Goal: Find specific page/section: Find specific page/section

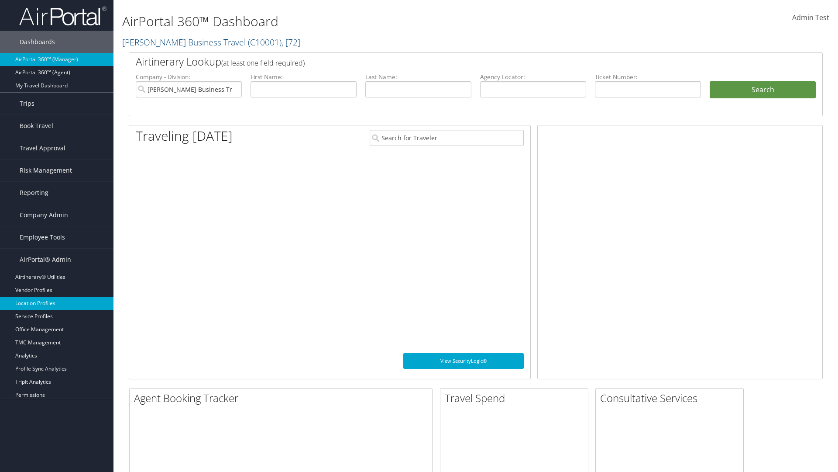
click at [57, 303] on link "Location Profiles" at bounding box center [57, 303] width 114 height 13
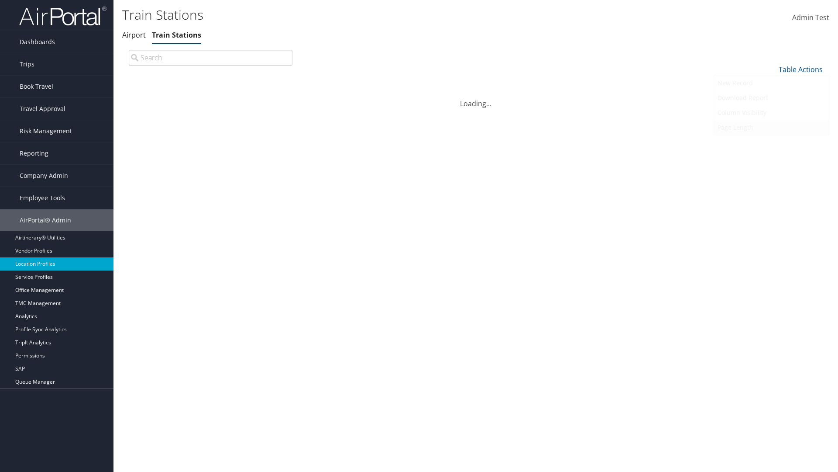
click at [772, 127] on link "Page Length" at bounding box center [771, 127] width 115 height 15
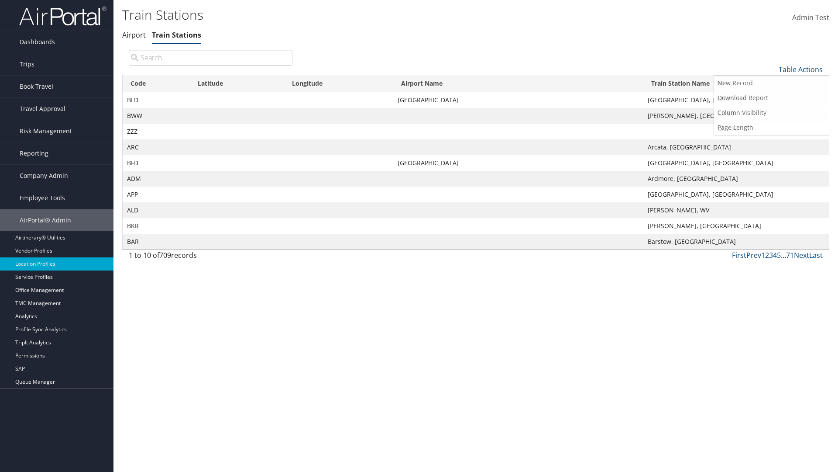
click at [772, 98] on link "25" at bounding box center [771, 98] width 115 height 15
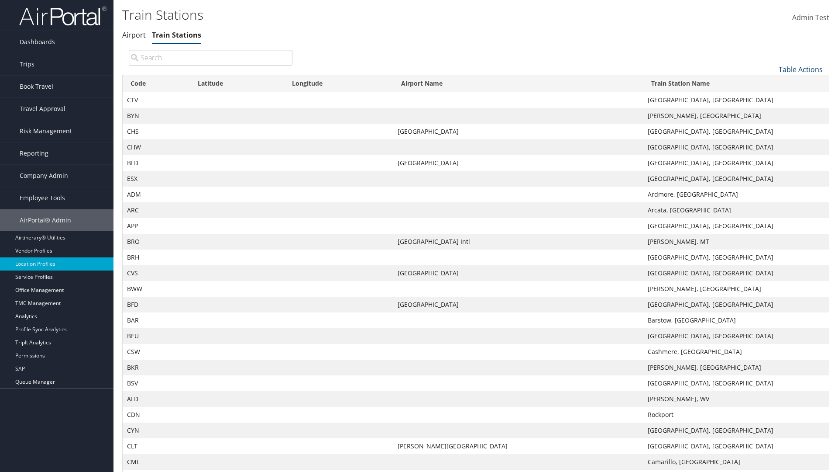
click at [801, 69] on link "Table Actions" at bounding box center [801, 70] width 44 height 10
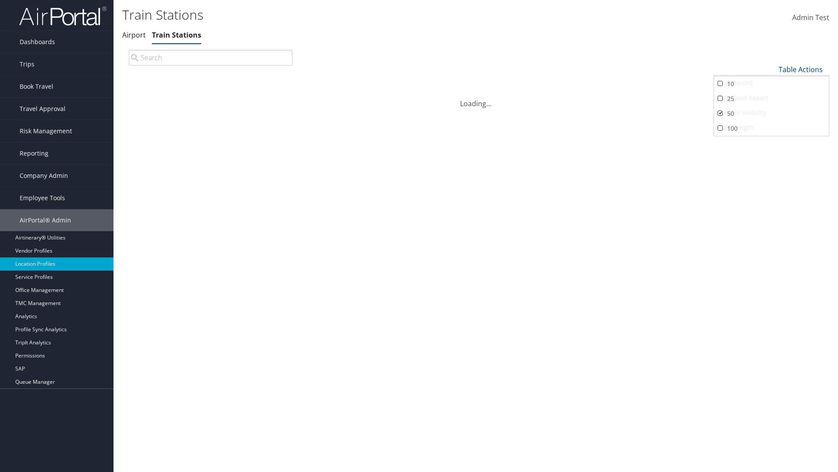
scroll to position [29, 0]
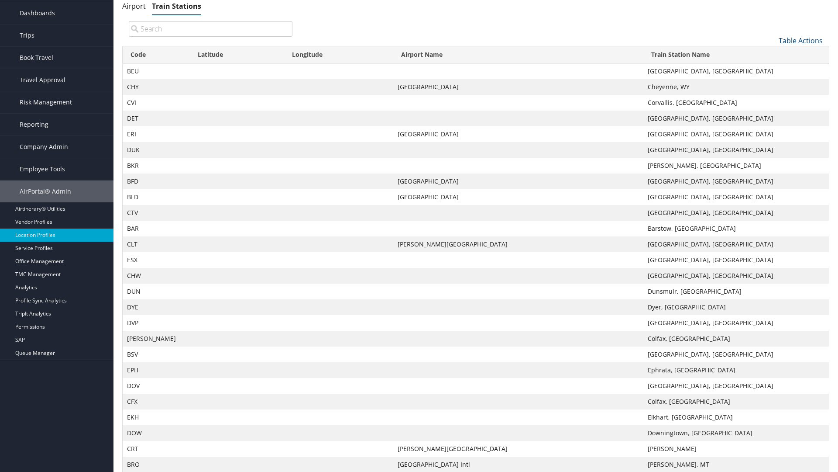
click at [801, 45] on link "Table Actions" at bounding box center [801, 41] width 44 height 10
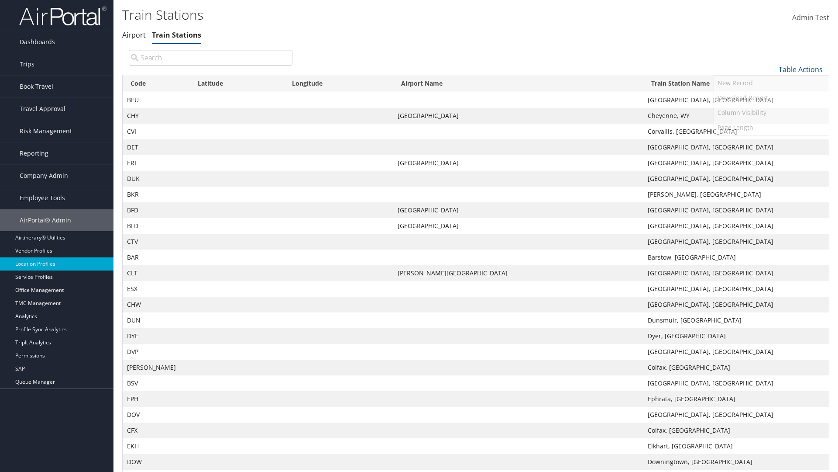
click at [772, 128] on link "100" at bounding box center [771, 128] width 115 height 15
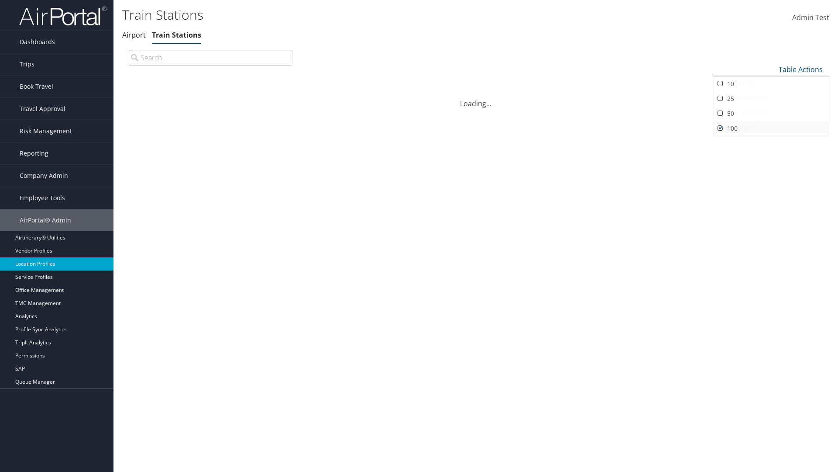
scroll to position [75, 0]
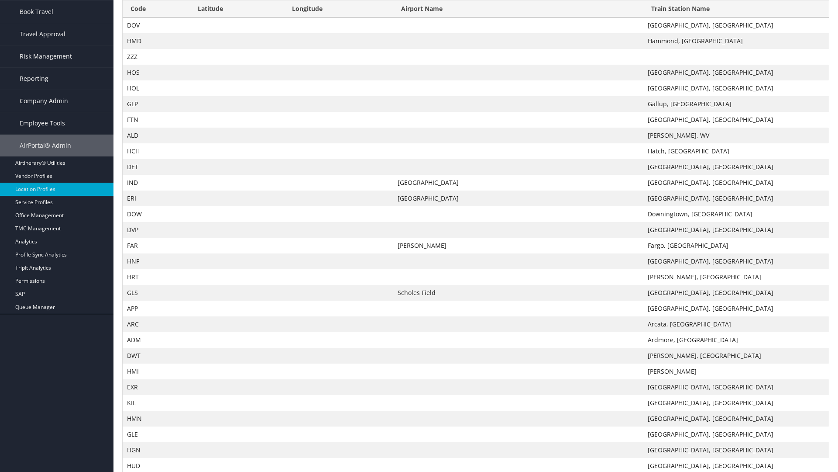
click at [156, 17] on th "Code" at bounding box center [156, 8] width 67 height 17
